Goal: Obtain resource: Obtain resource

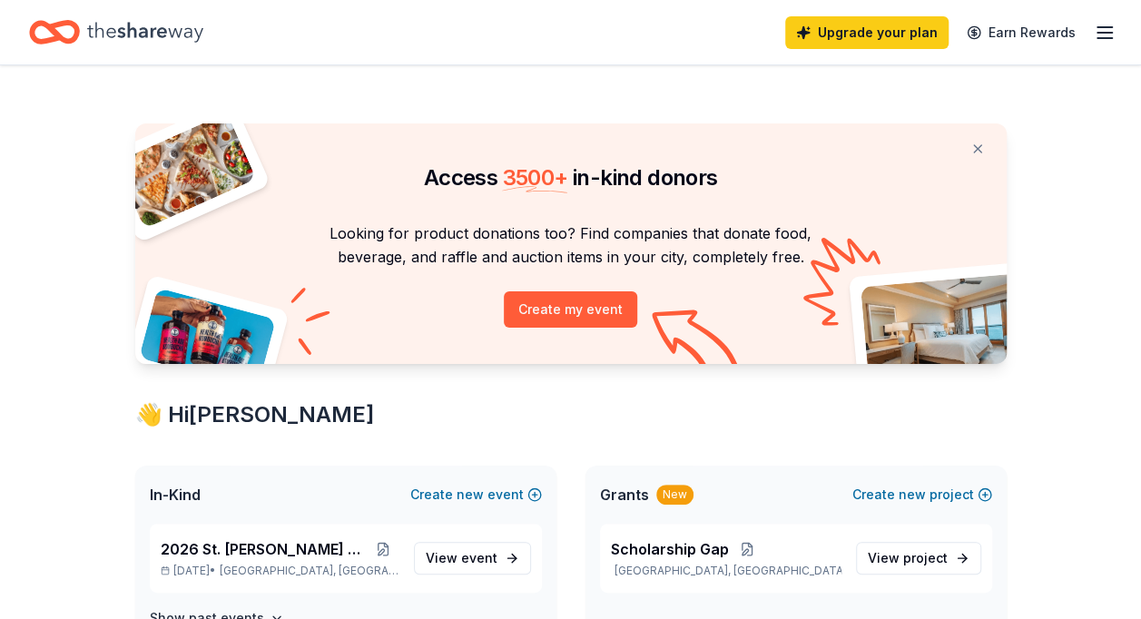
click at [1100, 29] on icon "button" at bounding box center [1105, 33] width 22 height 22
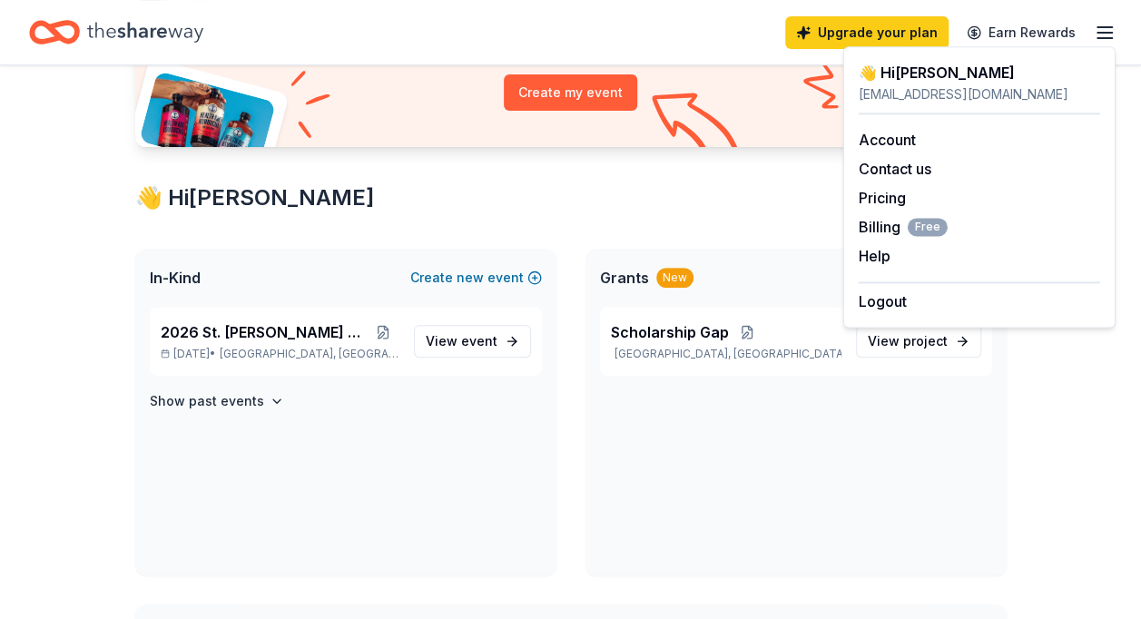
scroll to position [272, 0]
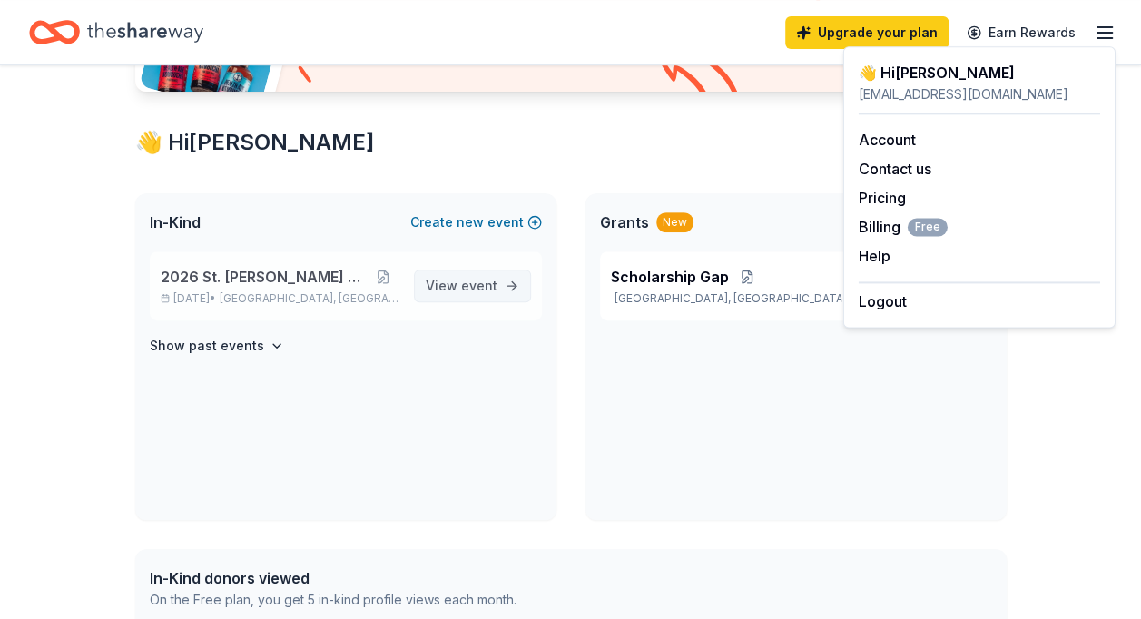
click at [472, 285] on span "event" at bounding box center [479, 285] width 36 height 15
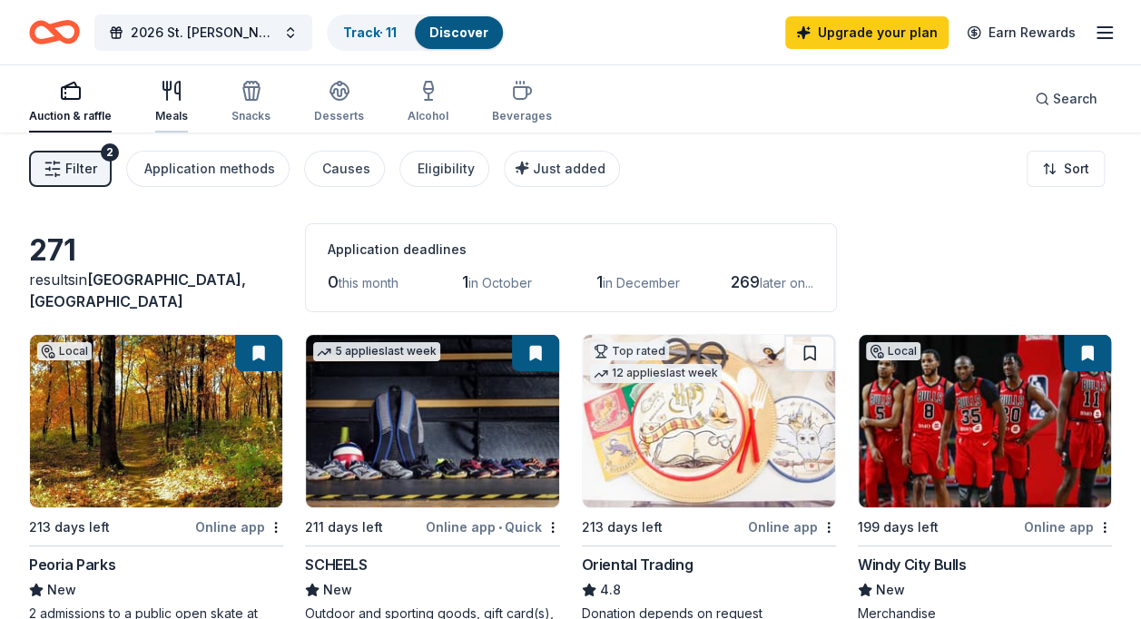
click at [167, 98] on icon "button" at bounding box center [167, 91] width 0 height 18
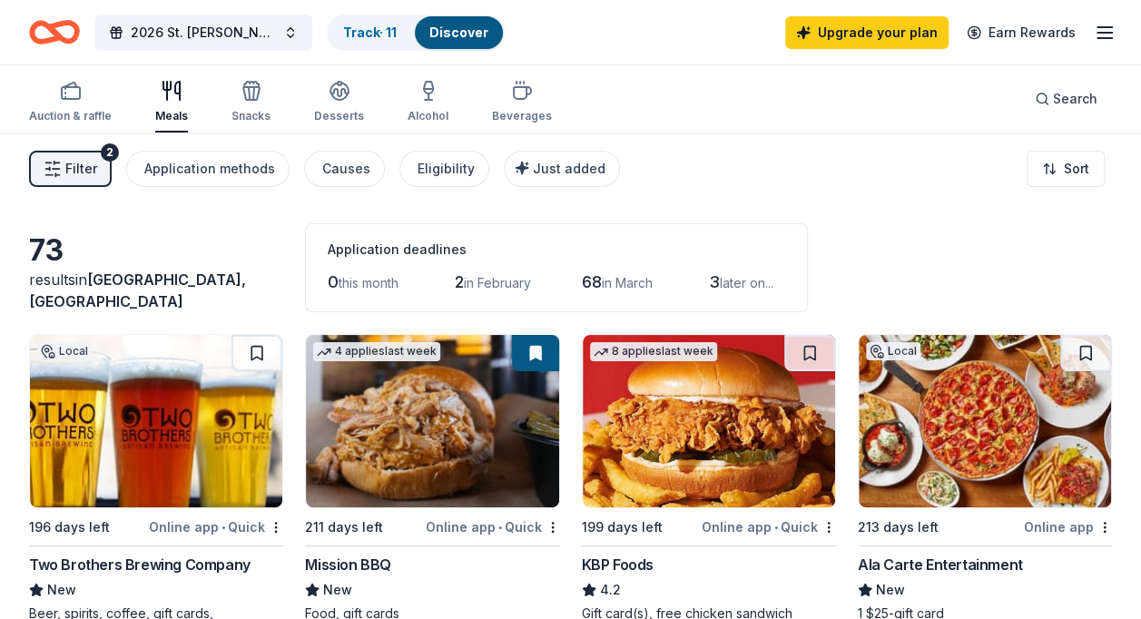
click at [145, 414] on img at bounding box center [156, 421] width 252 height 172
click at [87, 102] on div "Auction & raffle" at bounding box center [70, 102] width 83 height 44
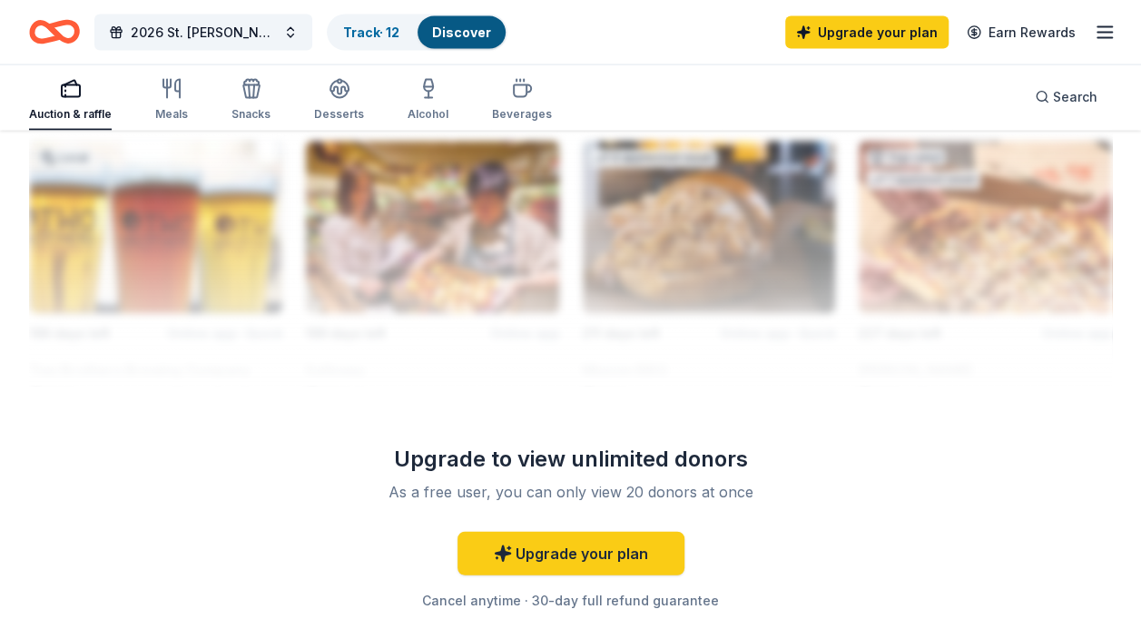
scroll to position [2192, 0]
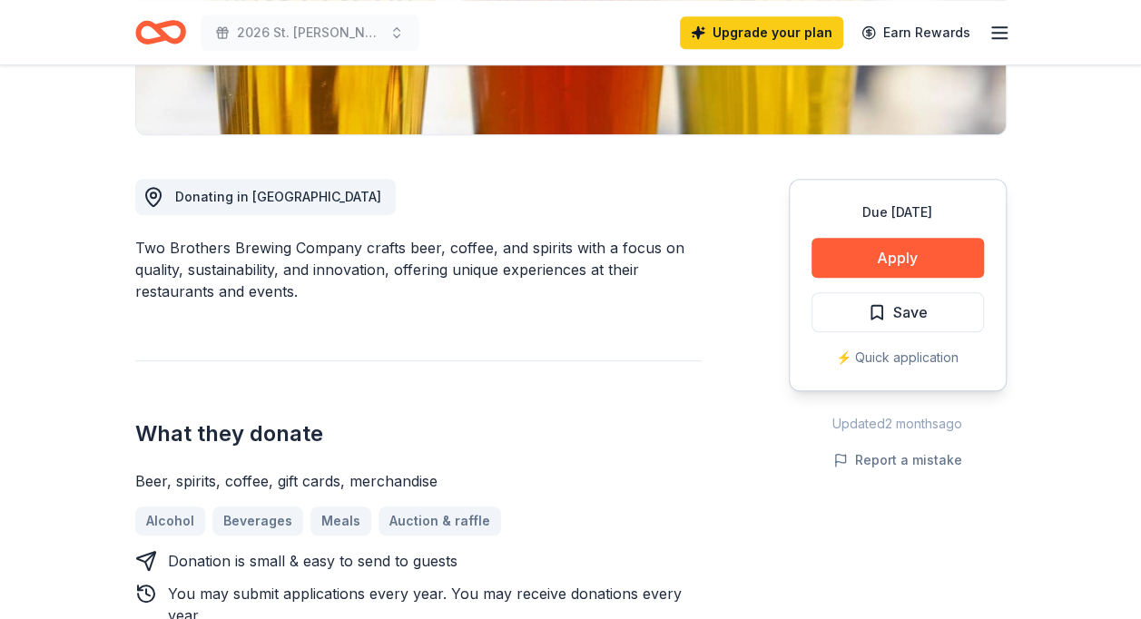
scroll to position [454, 0]
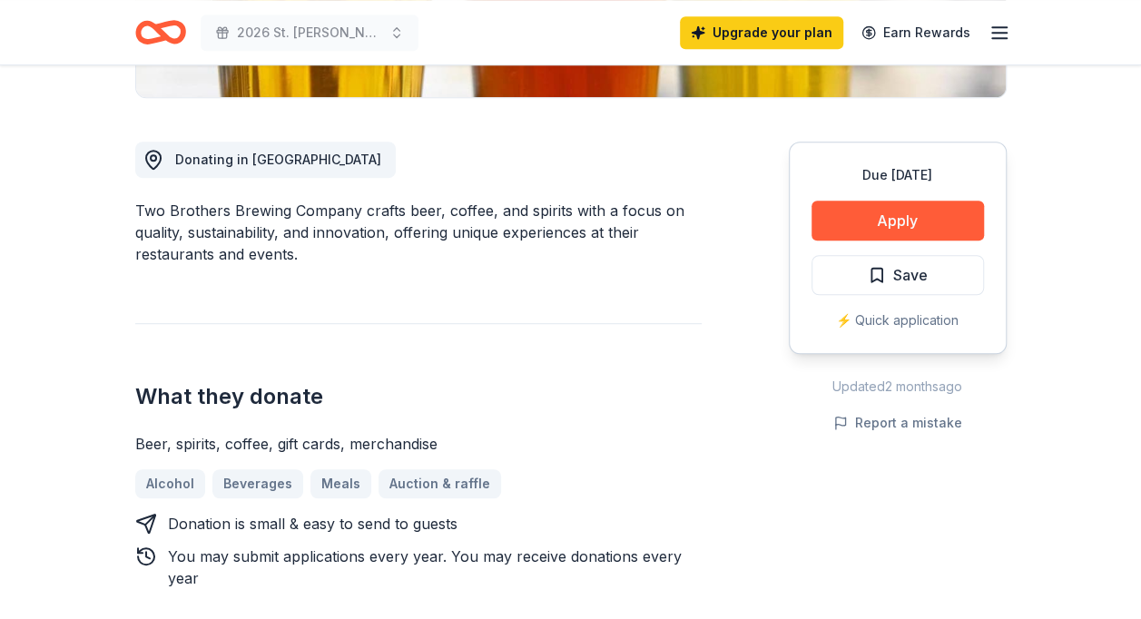
drag, startPoint x: 356, startPoint y: 211, endPoint x: 161, endPoint y: 205, distance: 195.2
click at [182, 210] on div "Two Brothers Brewing Company crafts beer, coffee, and spirits with a focus on q…" at bounding box center [418, 232] width 566 height 65
click at [142, 203] on div "Two Brothers Brewing Company crafts beer, coffee, and spirits with a focus on q…" at bounding box center [418, 232] width 566 height 65
drag, startPoint x: 169, startPoint y: 212, endPoint x: 240, endPoint y: 205, distance: 71.2
click at [205, 211] on div "Two Brothers Brewing Company crafts beer, coffee, and spirits with a focus on q…" at bounding box center [418, 232] width 566 height 65
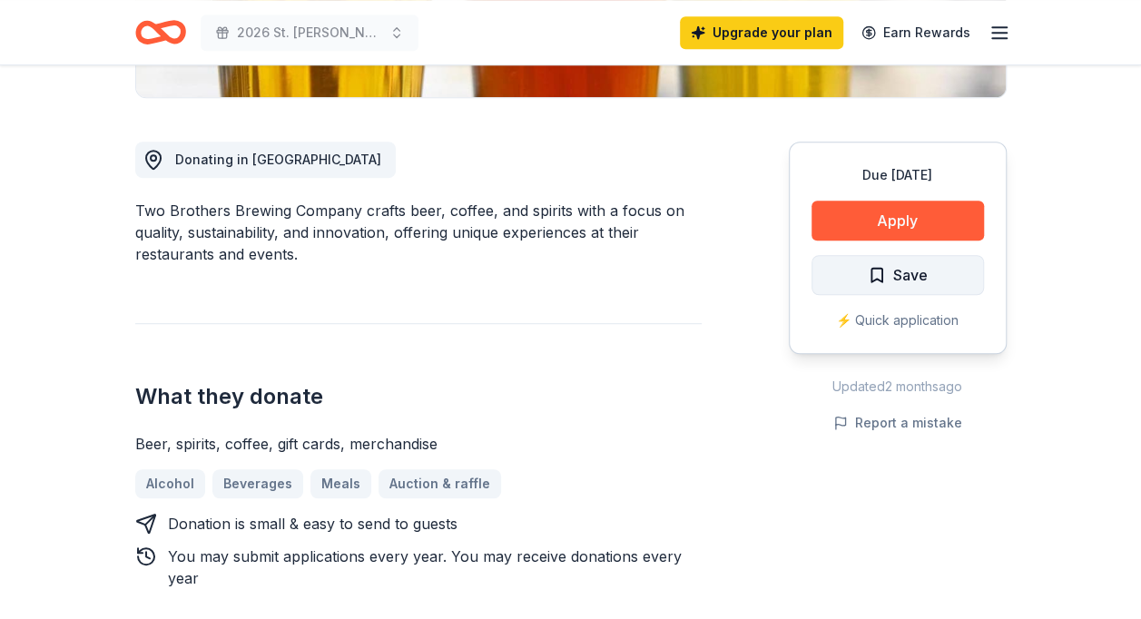
click at [860, 272] on button "Save" at bounding box center [897, 275] width 172 height 40
